Goal: Task Accomplishment & Management: Complete application form

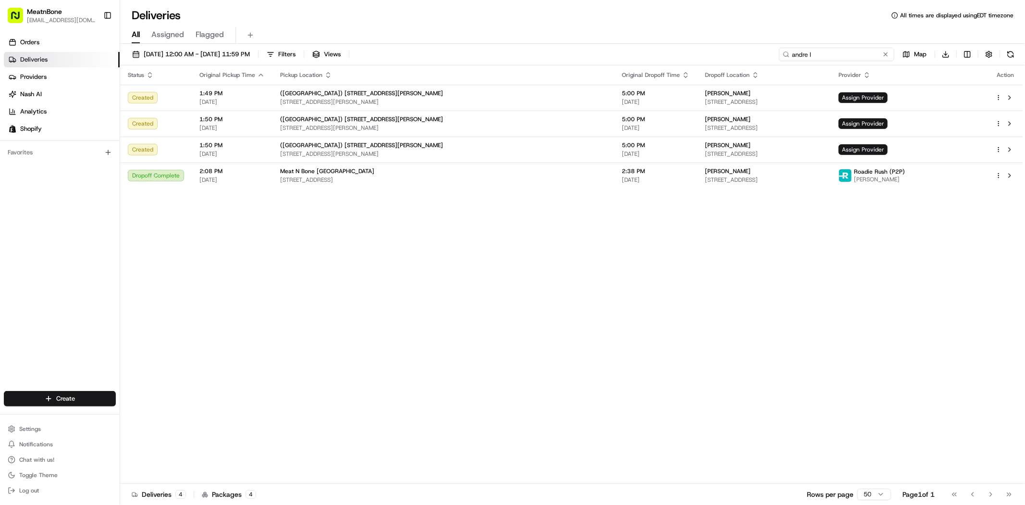
click at [844, 49] on input "andre l" at bounding box center [836, 54] width 115 height 13
click at [844, 50] on input "andre l" at bounding box center [836, 54] width 115 height 13
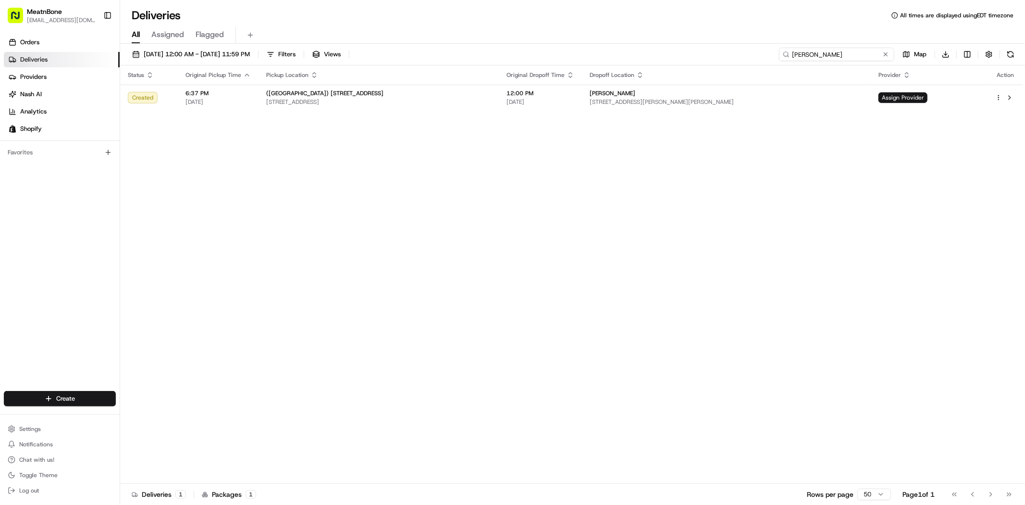
type input "kevin bou"
click at [997, 99] on html "MeatnBone dnguyen@meatnbone.com Toggle Sidebar Orders Deliveries Providers Nash…" at bounding box center [512, 252] width 1025 height 505
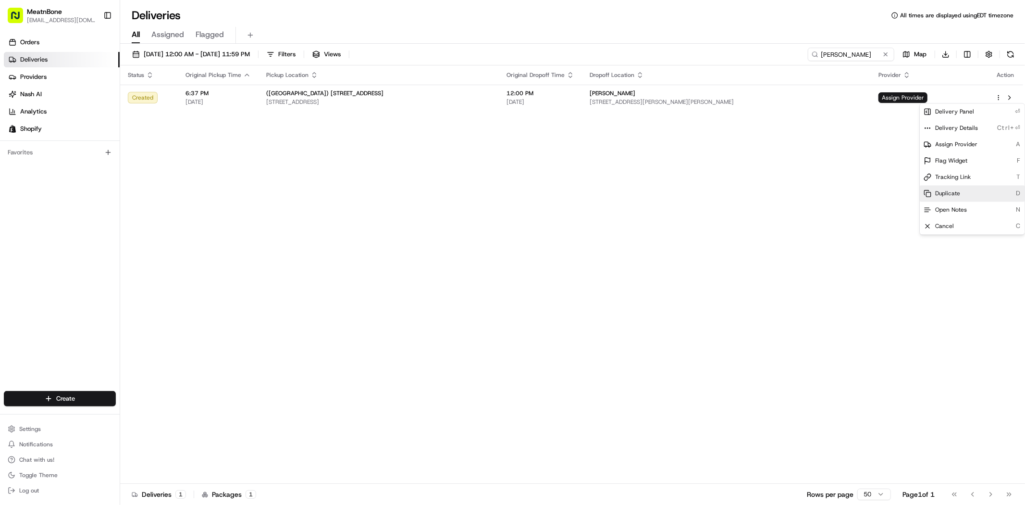
click at [962, 193] on div "Duplicate D" at bounding box center [972, 193] width 105 height 16
click at [846, 53] on html "MeatnBone dnguyen@meatnbone.com Toggle Sidebar Orders Deliveries Providers Nash…" at bounding box center [512, 252] width 1025 height 505
click at [846, 53] on input "kevin bou" at bounding box center [851, 54] width 87 height 13
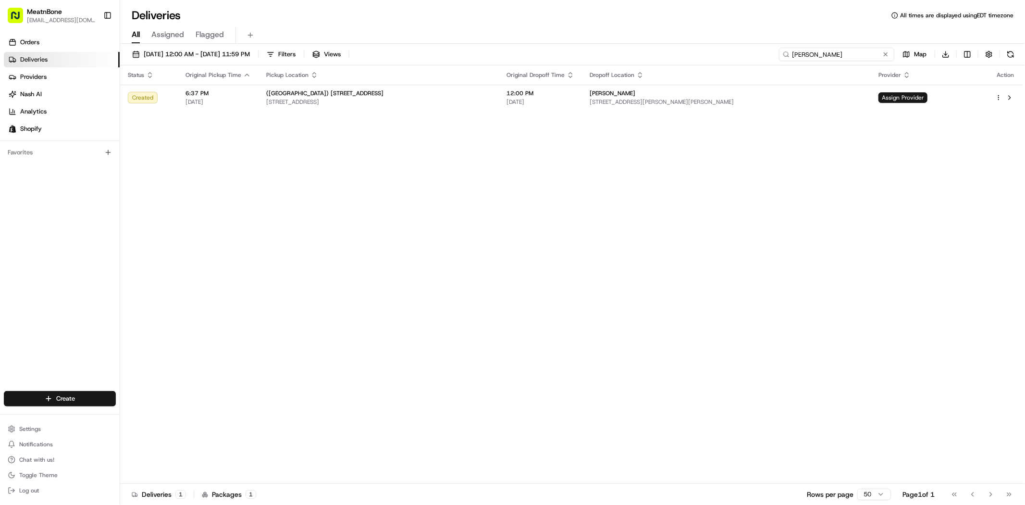
click at [846, 53] on input "kevin bou" at bounding box center [836, 54] width 115 height 13
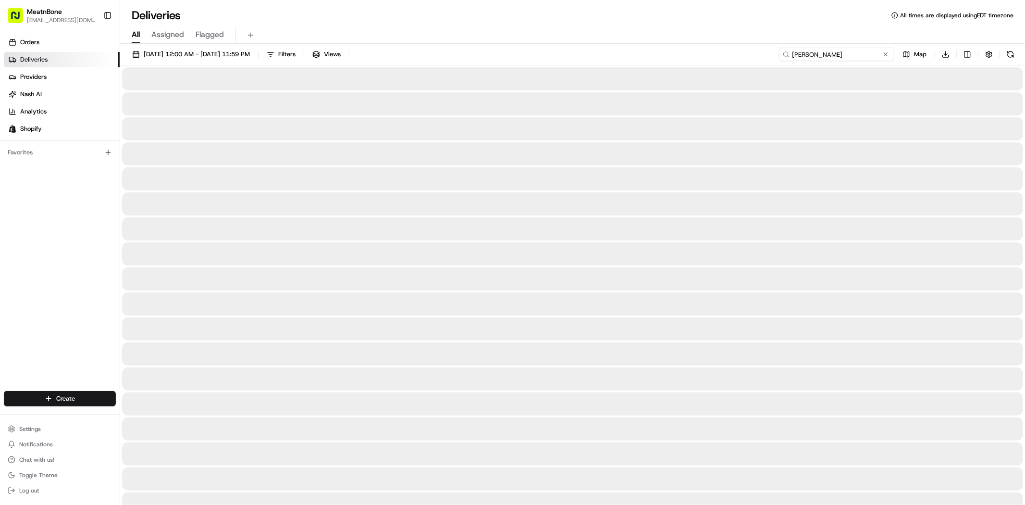
type input "richard s"
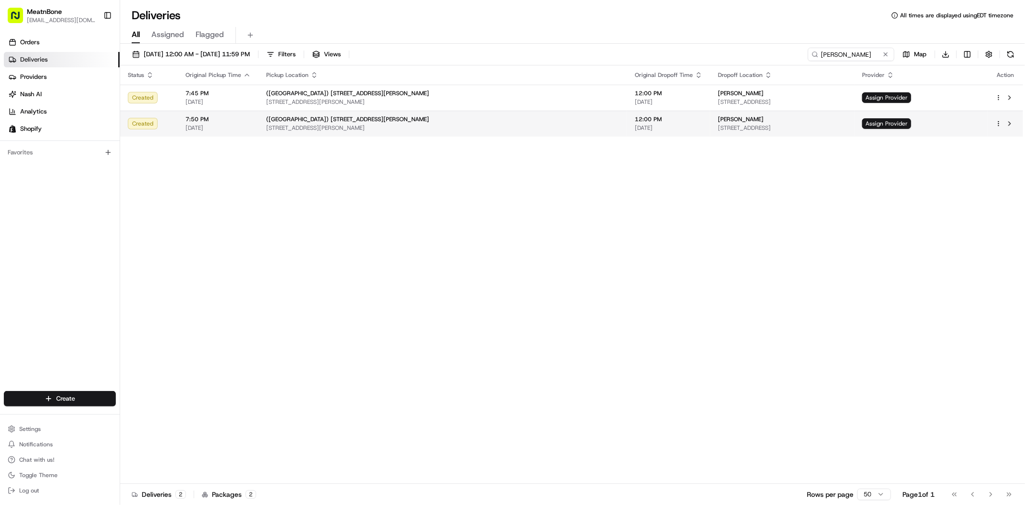
click at [994, 122] on td at bounding box center [1006, 124] width 36 height 26
click at [997, 123] on html "MeatnBone dnguyen@meatnbone.com Toggle Sidebar Orders Deliveries Providers Nash…" at bounding box center [512, 252] width 1025 height 505
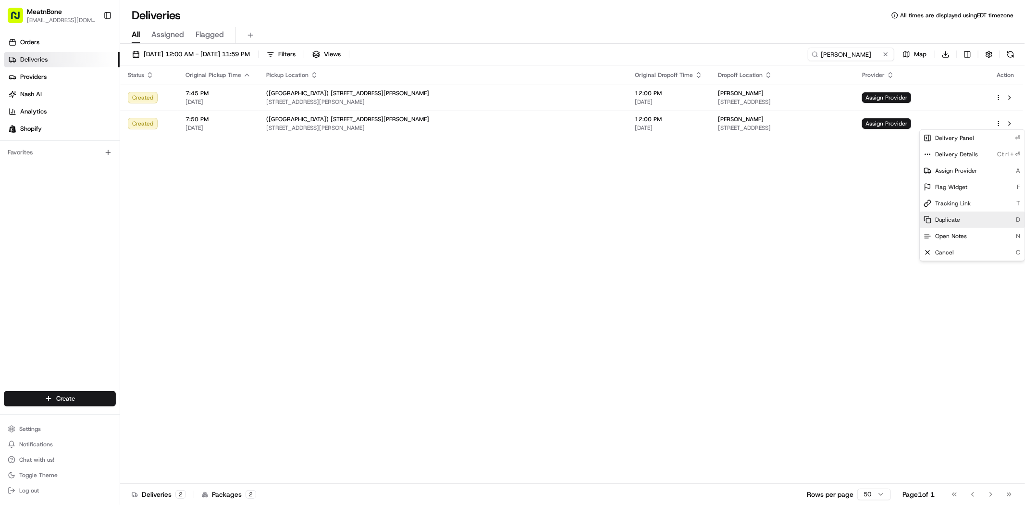
click at [964, 215] on div "Duplicate D" at bounding box center [972, 219] width 105 height 16
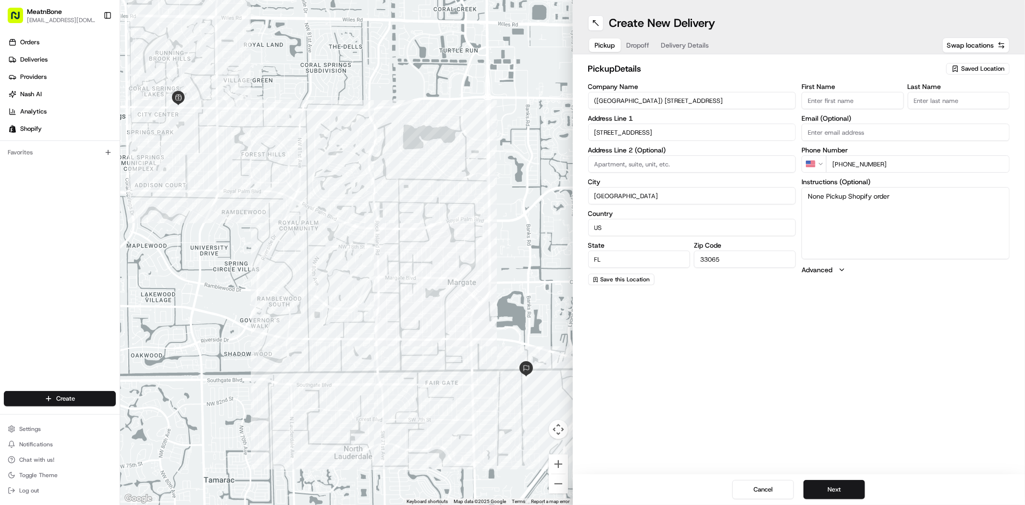
click at [971, 66] on span "Saved Location" at bounding box center [982, 68] width 43 height 9
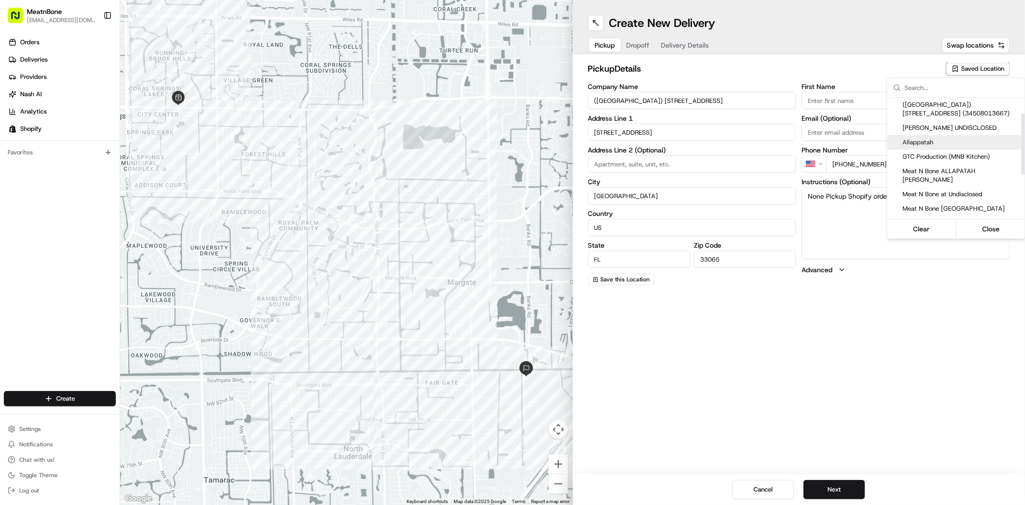
scroll to position [53, 0]
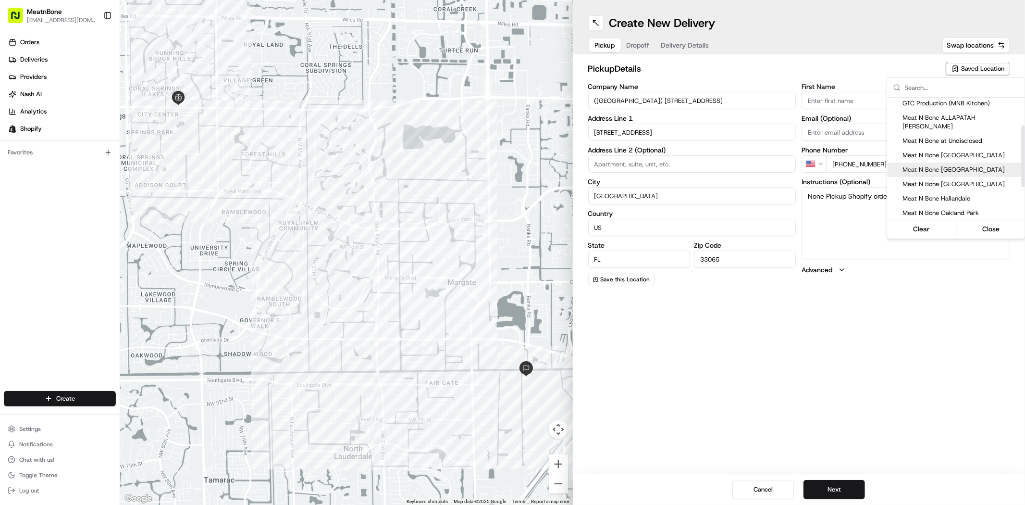
click at [947, 165] on span "Meat N Bone [GEOGRAPHIC_DATA]" at bounding box center [962, 169] width 118 height 9
type input "Meat N Bone [GEOGRAPHIC_DATA]"
type input "[PERSON_NAME]"
type input "[PHONE_NUMBER]"
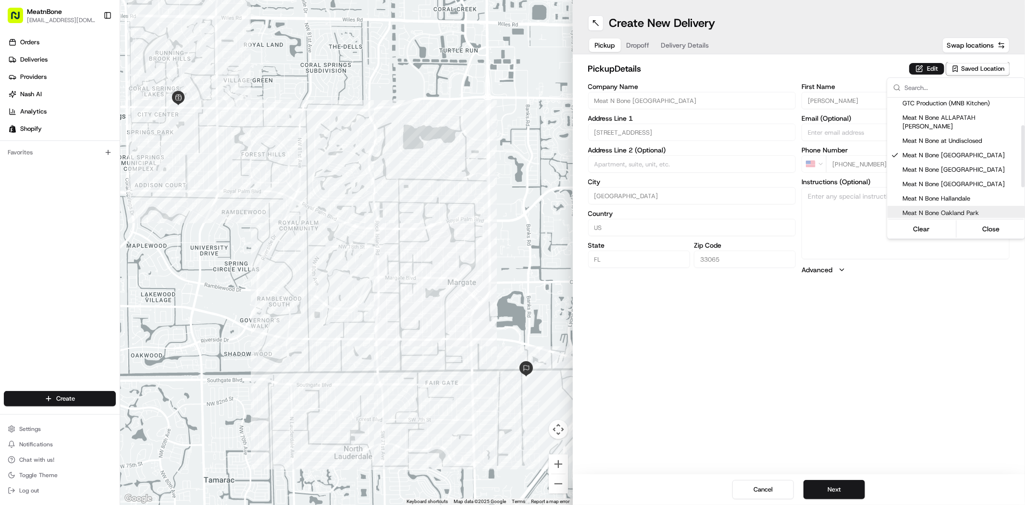
click at [846, 342] on html "MeatnBone dnguyen@meatnbone.com Toggle Sidebar Orders Deliveries Providers Nash…" at bounding box center [512, 252] width 1025 height 505
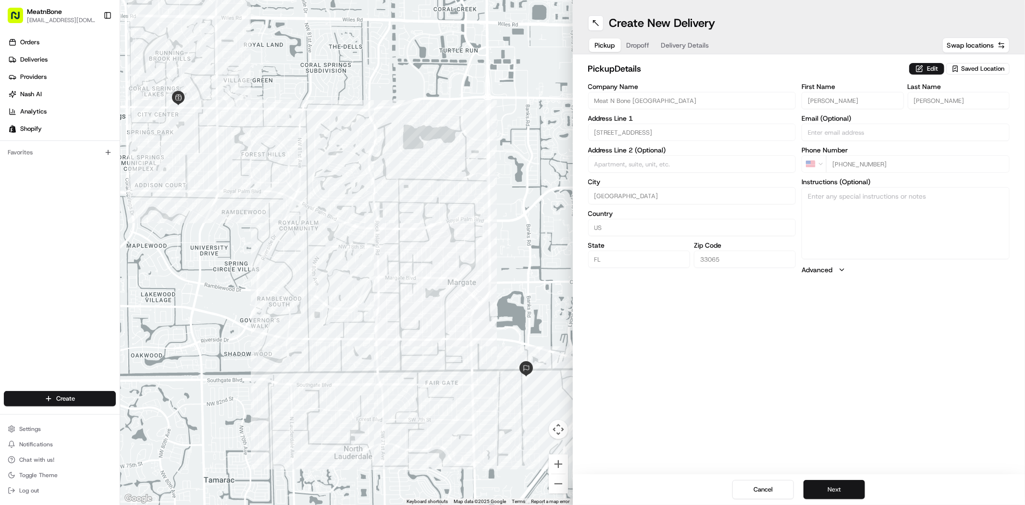
click at [846, 489] on button "Next" at bounding box center [835, 489] width 62 height 19
click at [823, 481] on button "Next" at bounding box center [835, 489] width 62 height 19
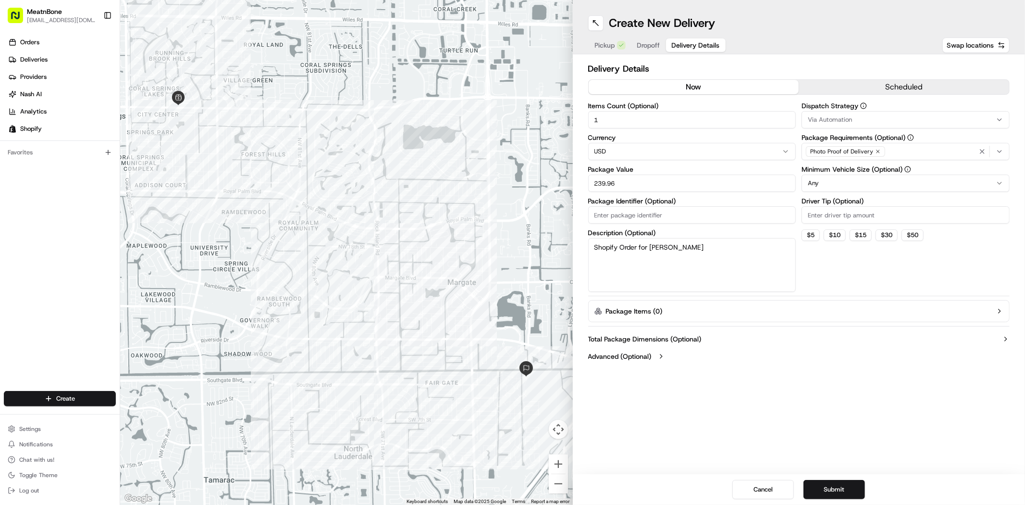
click at [711, 181] on input "239.96" at bounding box center [692, 182] width 208 height 17
type input "240.00"
click at [760, 262] on textarea "Shopify Order for Kevin Bouchard" at bounding box center [692, 265] width 208 height 54
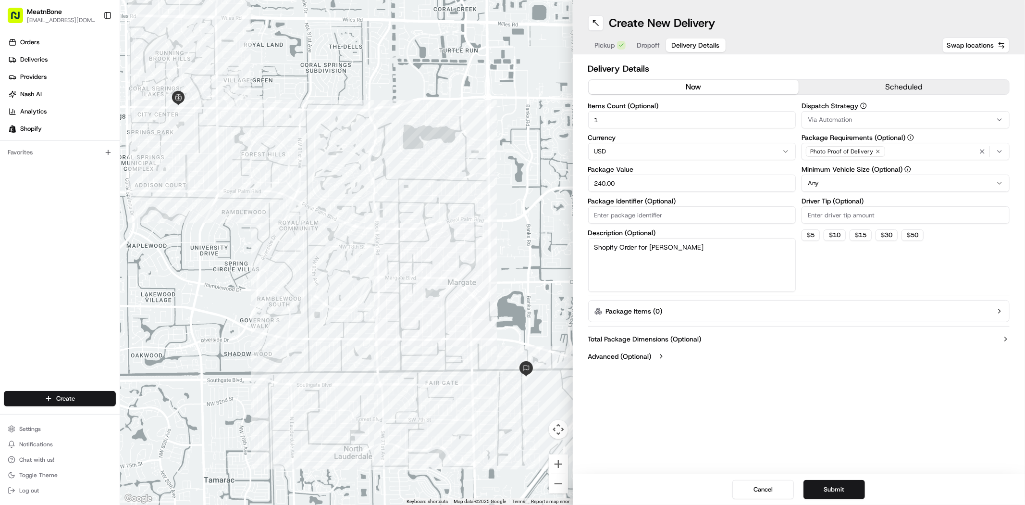
click at [760, 262] on textarea "Shopify Order for Kevin Bouchard" at bounding box center [692, 265] width 208 height 54
type textarea "Meat"
click at [838, 485] on button "Submit" at bounding box center [835, 489] width 62 height 19
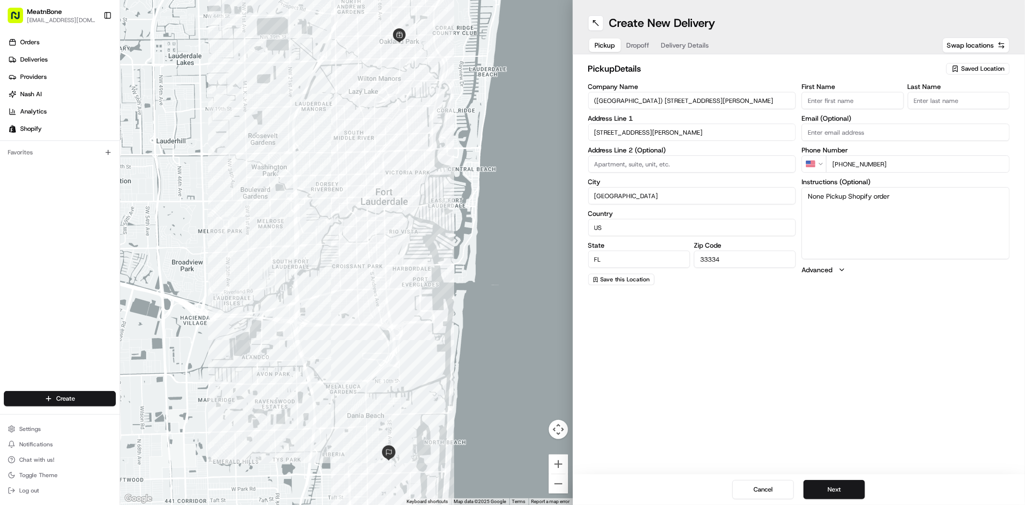
click at [973, 69] on span "Saved Location" at bounding box center [982, 68] width 43 height 9
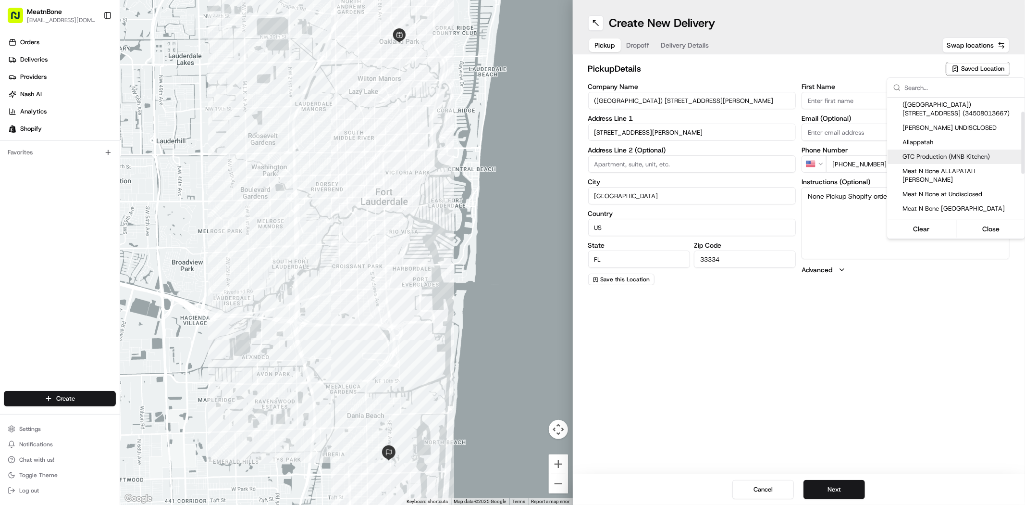
scroll to position [53, 0]
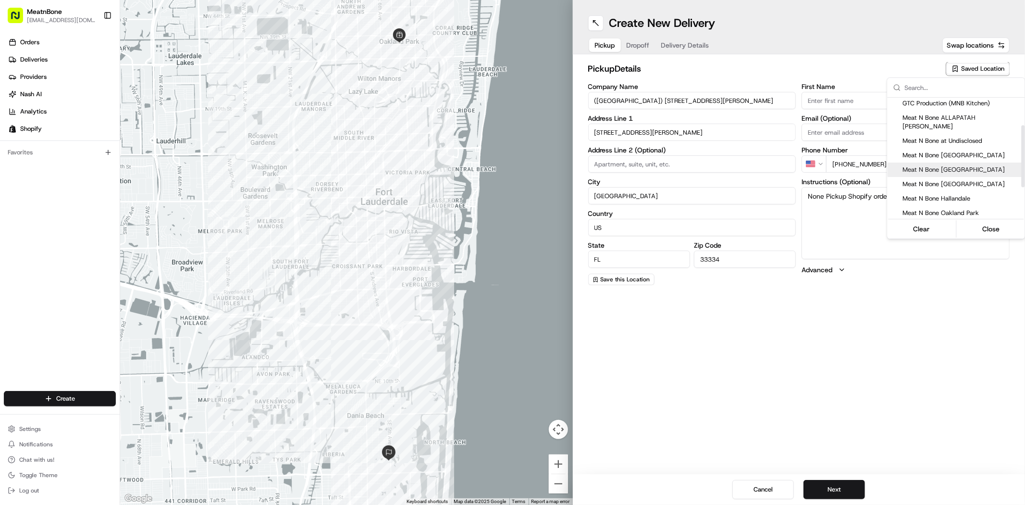
click at [931, 165] on span "Meat N Bone [GEOGRAPHIC_DATA]" at bounding box center [962, 169] width 118 height 9
type input "Meat N Bone [GEOGRAPHIC_DATA]"
type input "[STREET_ADDRESS]"
type input "[GEOGRAPHIC_DATA]"
type input "33065"
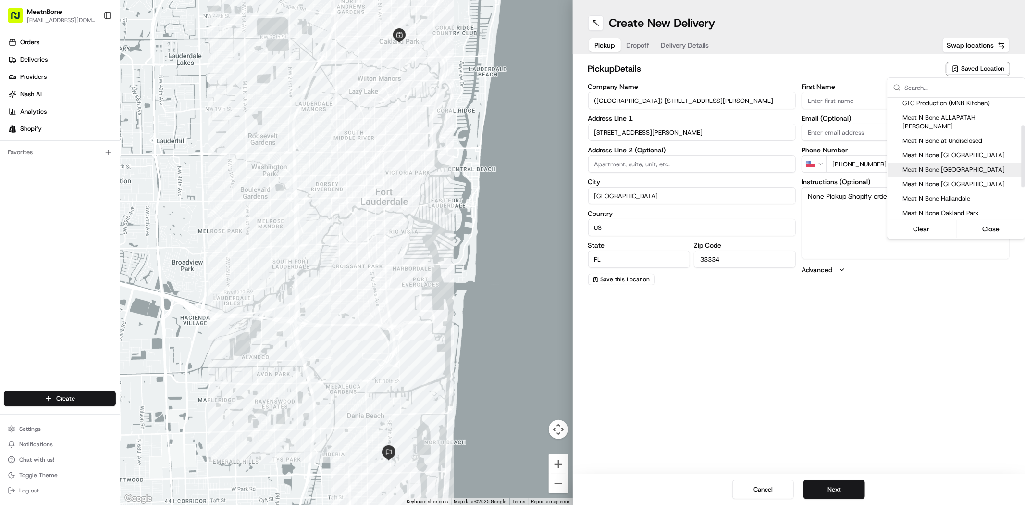
type input "[PERSON_NAME]"
type input "[PHONE_NUMBER]"
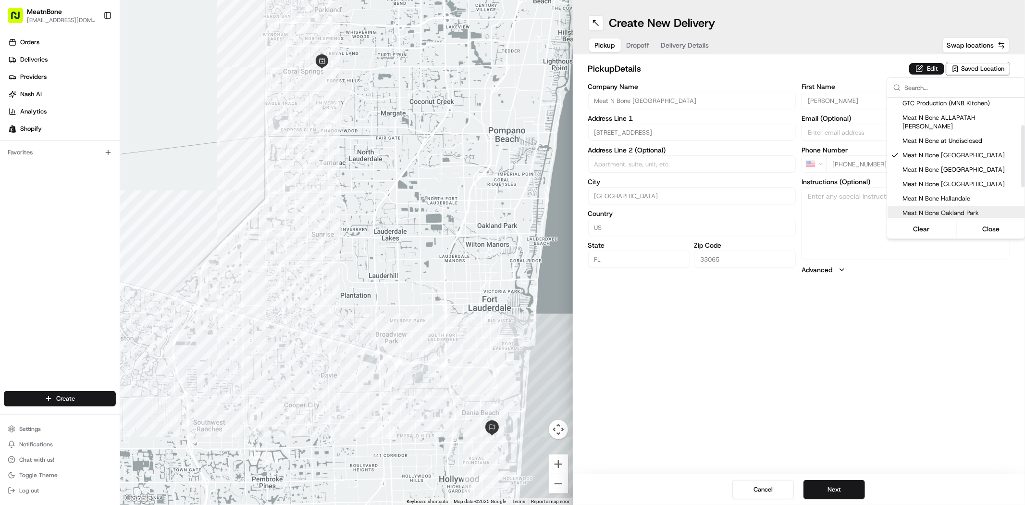
click at [797, 349] on html "MeatnBone [EMAIL_ADDRESS][DOMAIN_NAME] Toggle Sidebar Orders Deliveries Provide…" at bounding box center [512, 252] width 1025 height 505
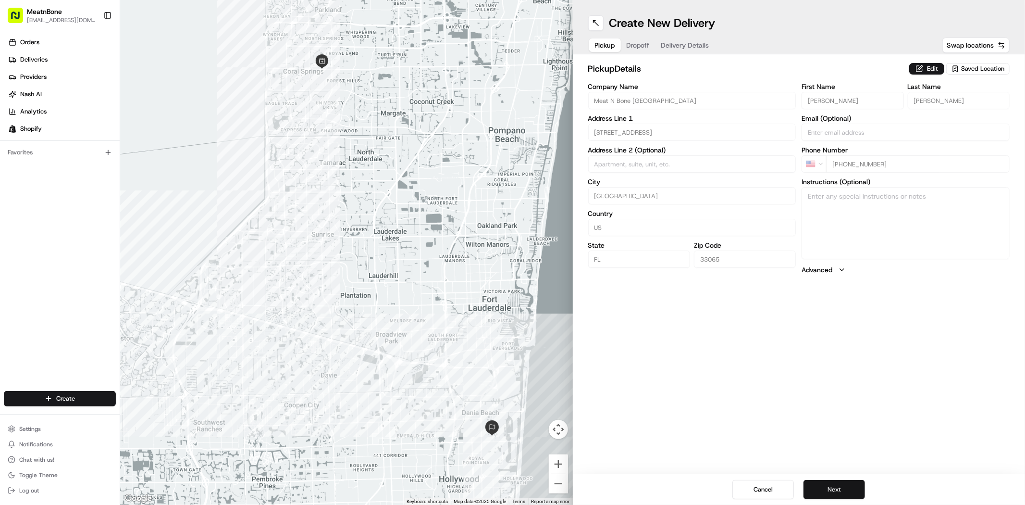
click at [821, 491] on button "Next" at bounding box center [835, 489] width 62 height 19
click at [823, 491] on button "Next" at bounding box center [835, 489] width 62 height 19
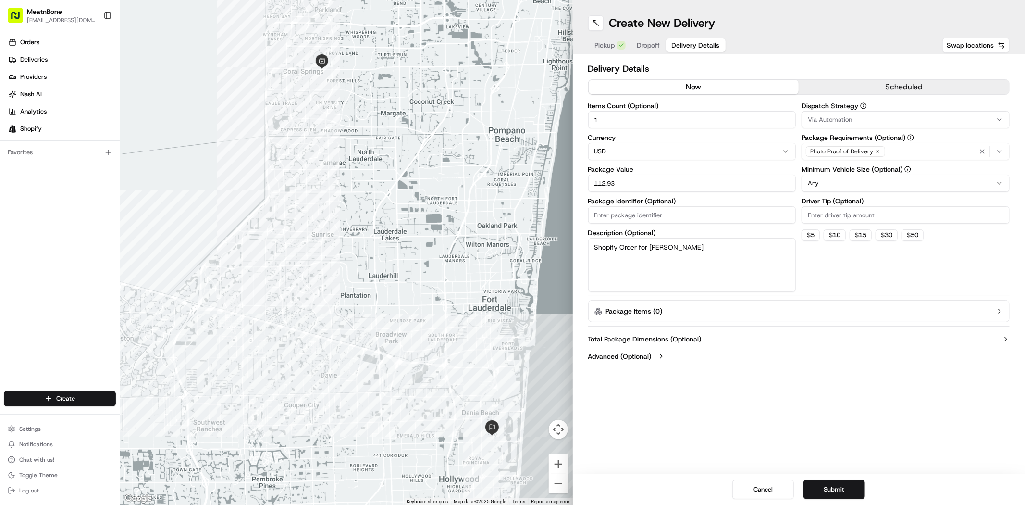
click at [681, 176] on input "112.93" at bounding box center [692, 182] width 208 height 17
type input "113.00"
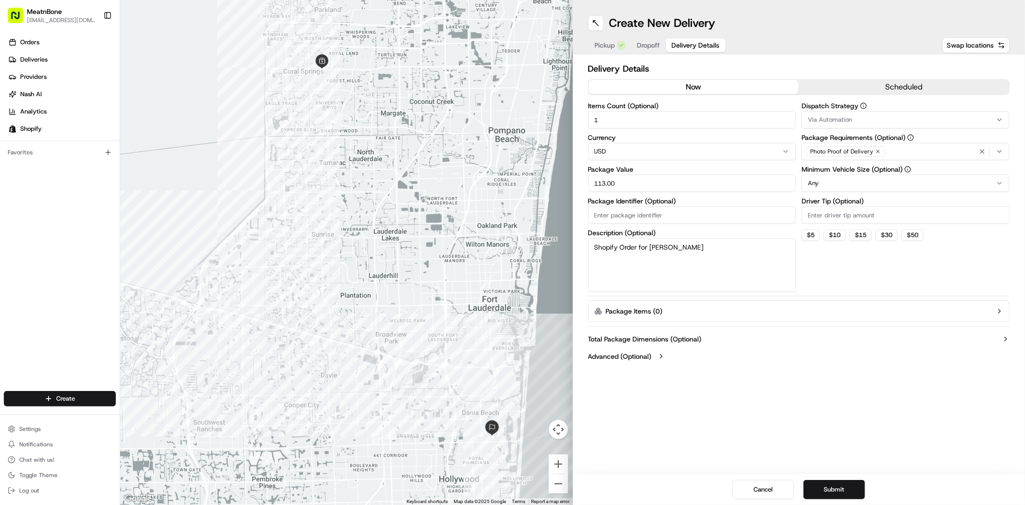
click at [721, 263] on textarea "Shopify Order for [PERSON_NAME]" at bounding box center [692, 265] width 208 height 54
type textarea "Meat"
click at [840, 472] on div "Create New Delivery Pickup Dropoff Delivery Details Swap locations Delivery Det…" at bounding box center [799, 252] width 453 height 505
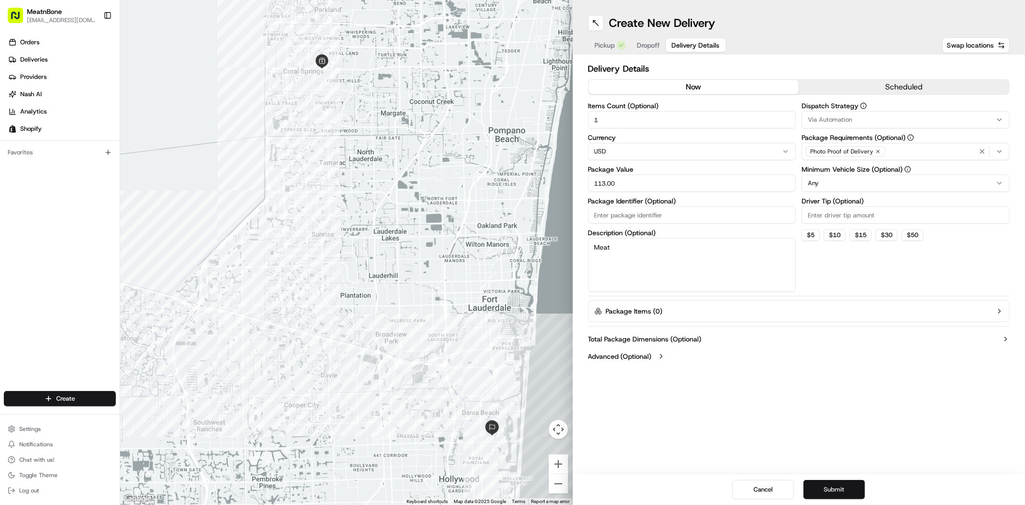
click at [839, 492] on button "Submit" at bounding box center [835, 489] width 62 height 19
